Goal: Task Accomplishment & Management: Manage account settings

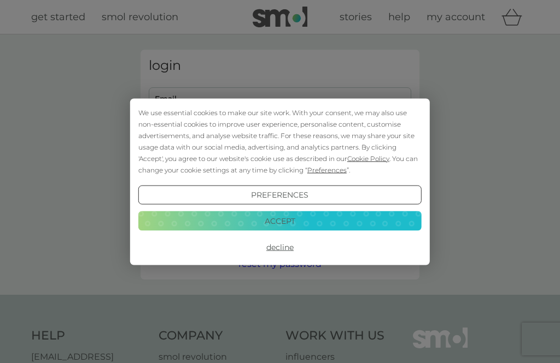
click at [298, 225] on button "Accept" at bounding box center [279, 221] width 283 height 20
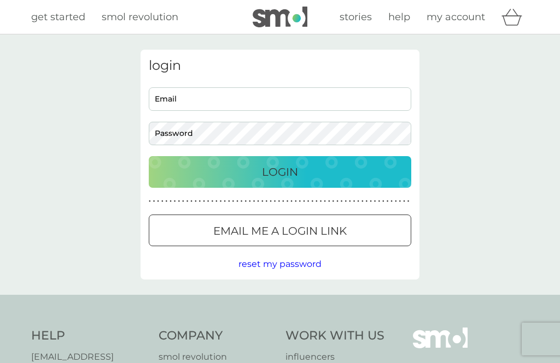
click at [164, 96] on input "Email" at bounding box center [280, 98] width 262 height 23
type input "ingrakirkland@hotmail.co.uk"
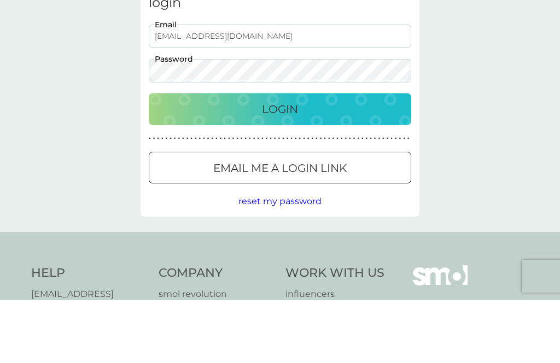
click at [313, 163] on div "Login" at bounding box center [280, 171] width 240 height 17
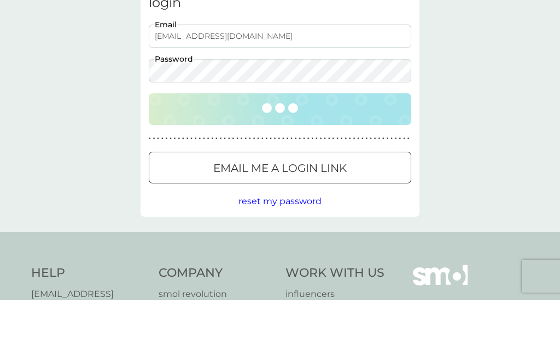
scroll to position [63, 0]
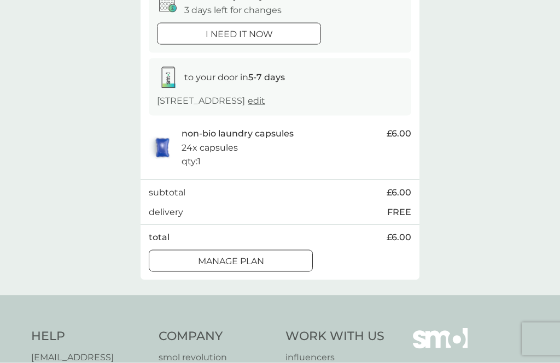
scroll to position [129, 0]
click at [255, 257] on p "Manage plan" at bounding box center [231, 261] width 66 height 14
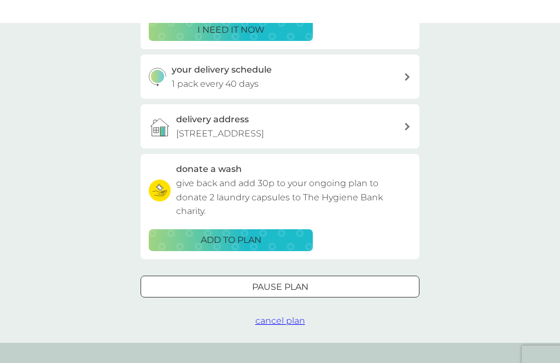
scroll to position [173, 0]
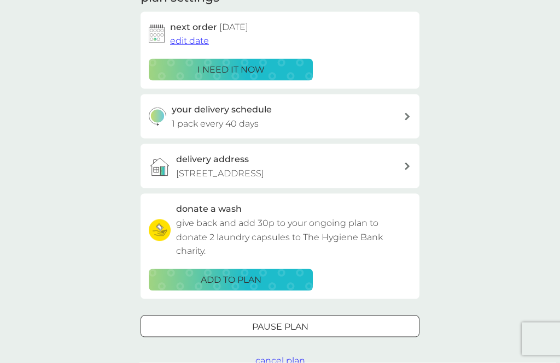
click at [407, 114] on icon at bounding box center [406, 117] width 5 height 8
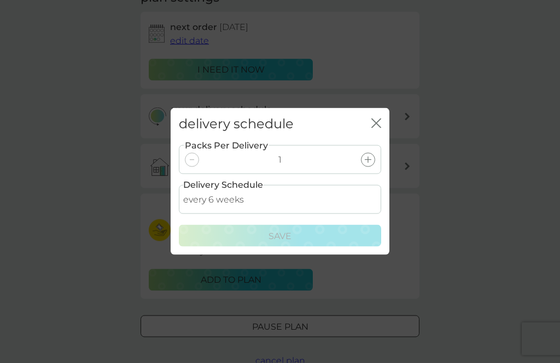
scroll to position [173, 0]
click at [374, 199] on select "every 1 week every 2 weeks every 3 weeks every 4 weeks every 5 weeks every 6 we…" at bounding box center [280, 199] width 202 height 29
select select "56"
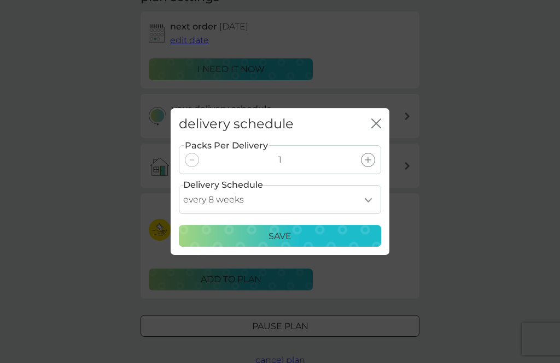
click at [304, 235] on div "Save" at bounding box center [280, 236] width 188 height 14
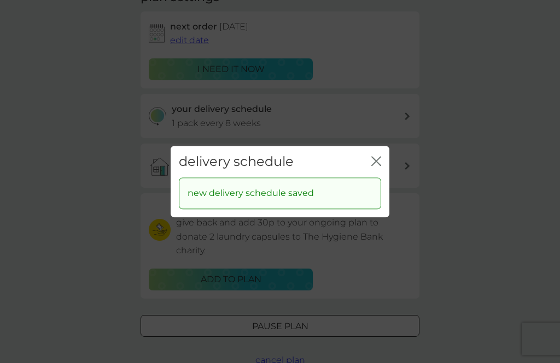
click at [378, 164] on icon "close" at bounding box center [378, 161] width 4 height 9
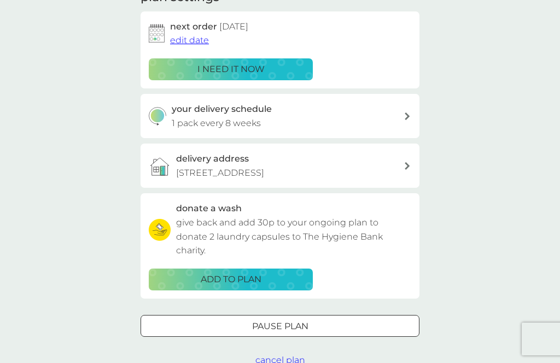
click at [298, 321] on div at bounding box center [279, 326] width 39 height 11
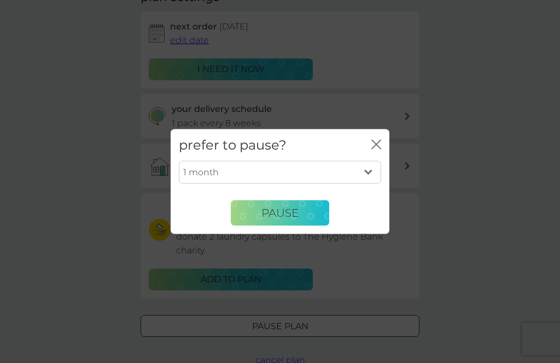
click at [375, 169] on select "1 month 2 months 3 months 4 months 5 months 6 months" at bounding box center [280, 172] width 202 height 23
click at [385, 140] on div "prefer to pause? close" at bounding box center [279, 145] width 219 height 32
click at [376, 145] on icon "close" at bounding box center [378, 144] width 4 height 9
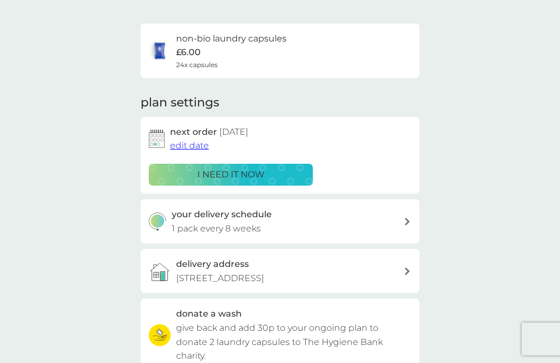
scroll to position [67, 0]
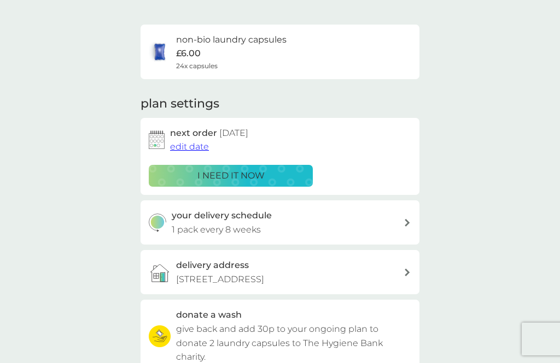
click at [190, 143] on span "edit date" at bounding box center [189, 147] width 39 height 10
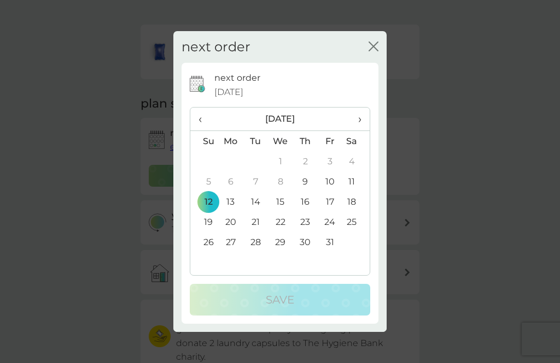
click at [362, 117] on th "›" at bounding box center [355, 119] width 27 height 23
click at [210, 202] on td "9" at bounding box center [204, 202] width 28 height 20
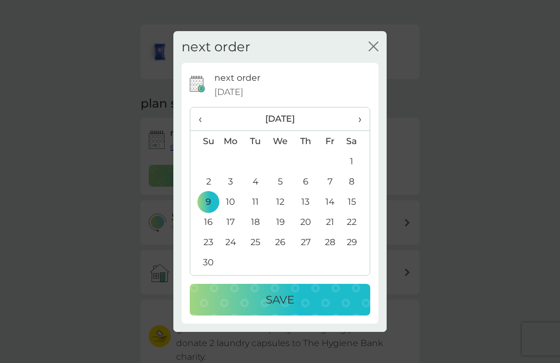
click at [288, 299] on p "Save" at bounding box center [280, 299] width 28 height 17
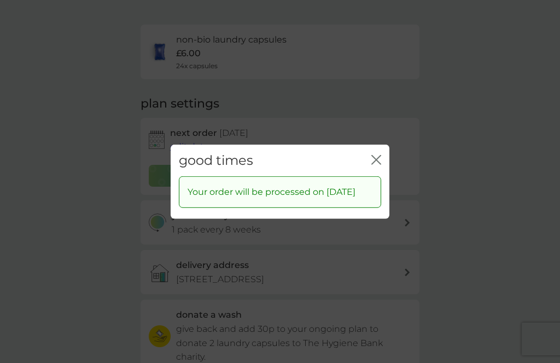
click at [378, 155] on icon "close" at bounding box center [376, 160] width 10 height 10
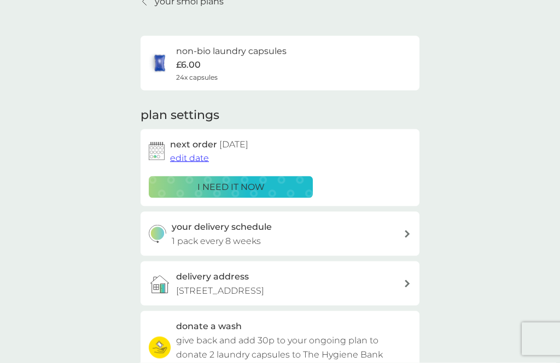
scroll to position [0, 0]
